Goal: Information Seeking & Learning: Learn about a topic

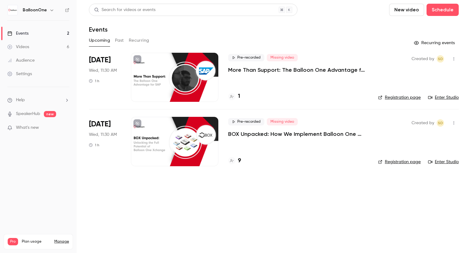
click at [54, 44] on link "Videos 6" at bounding box center [38, 46] width 77 height 13
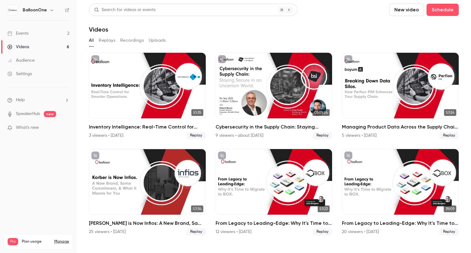
click at [49, 34] on link "Events 2" at bounding box center [38, 33] width 77 height 13
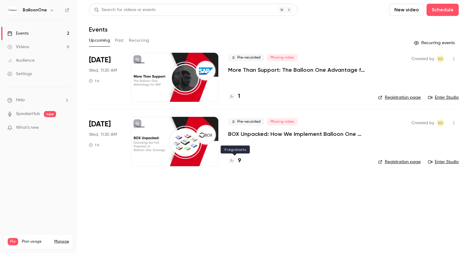
click at [238, 160] on h4 "9" at bounding box center [239, 161] width 3 height 8
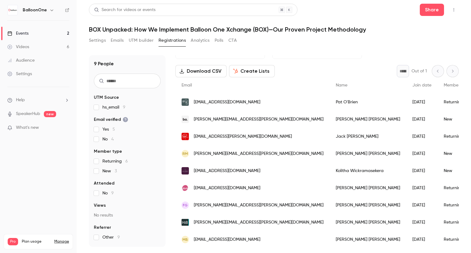
scroll to position [26, 0]
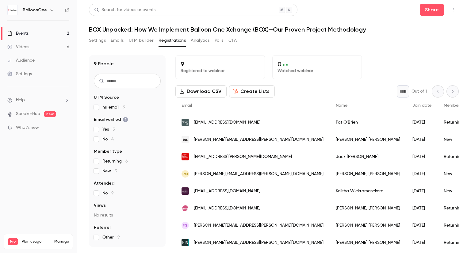
click at [38, 33] on link "Events 2" at bounding box center [38, 33] width 77 height 13
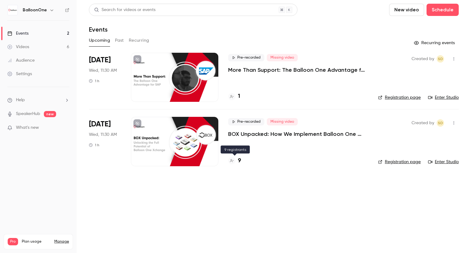
click at [239, 158] on h4 "9" at bounding box center [239, 161] width 3 height 8
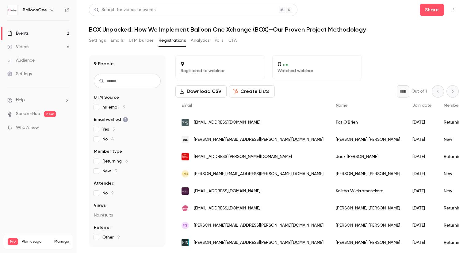
scroll to position [26, 0]
